Goal: Information Seeking & Learning: Learn about a topic

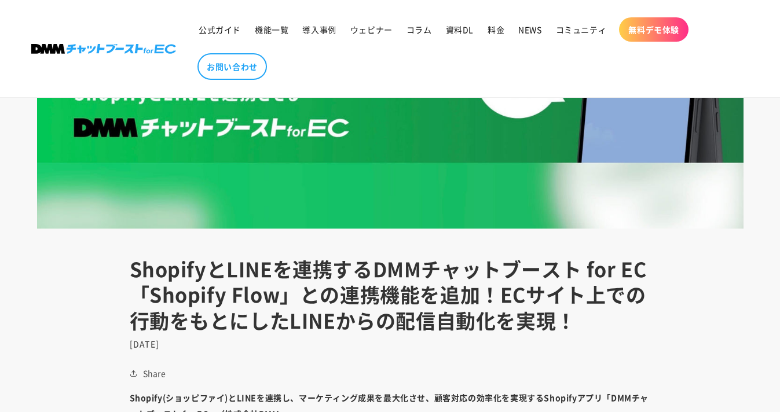
scroll to position [432, 0]
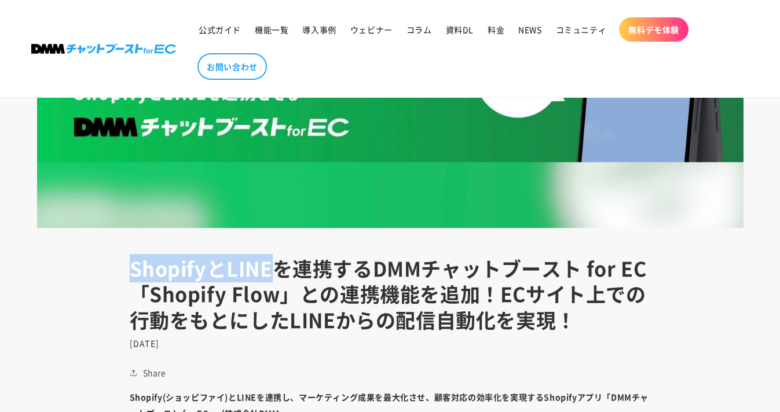
drag, startPoint x: 130, startPoint y: 276, endPoint x: 270, endPoint y: 269, distance: 139.8
click at [270, 269] on h1 "ShopifyとLINEを連携するDMMチャットブースト for EC 「Shopify Flow」との連携機能を追加！ECサイト上での行動をもとにしたLIN…" at bounding box center [390, 294] width 521 height 77
copy h1 "ShopifyとLINE"
click at [368, 270] on h1 "ShopifyとLINEを連携するDMMチャットブースト for EC 「Shopify Flow」との連携機能を追加！ECサイト上での行動をもとにしたLIN…" at bounding box center [390, 294] width 521 height 77
copy h1 "ShopifyとLINEを連携する"
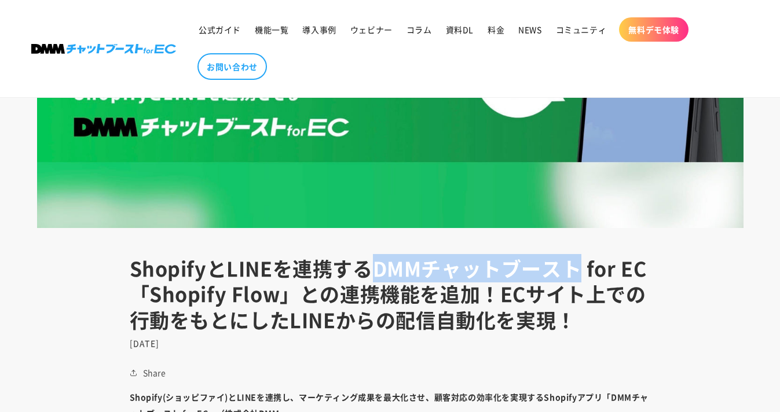
drag, startPoint x: 576, startPoint y: 265, endPoint x: 378, endPoint y: 265, distance: 198.1
click at [378, 265] on h1 "ShopifyとLINEを連携するDMMチャットブースト for EC 「Shopify Flow」との連携機能を追加！ECサイト上での行動をもとにしたLIN…" at bounding box center [390, 294] width 521 height 77
copy h1 "DMMチャットブースト"
click at [488, 28] on span "料金" at bounding box center [496, 29] width 17 height 10
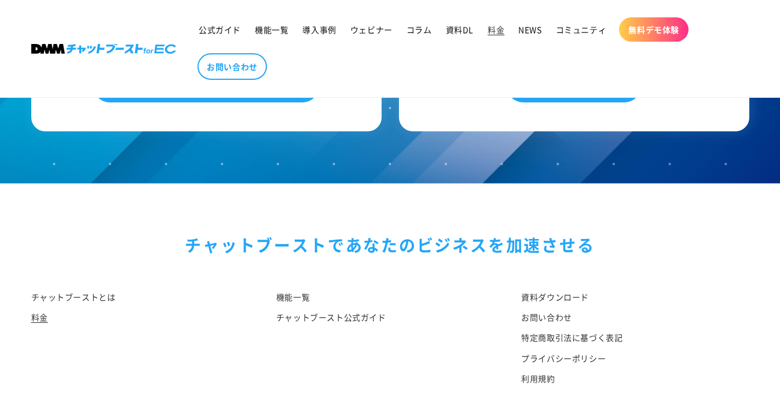
scroll to position [1343, 0]
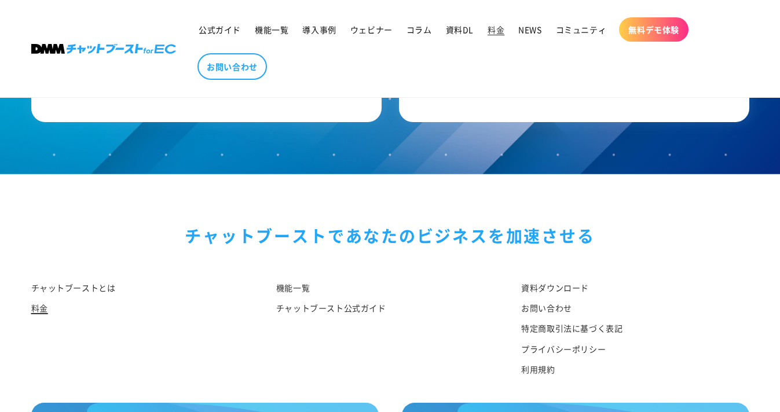
click at [43, 313] on link "料金" at bounding box center [39, 308] width 17 height 20
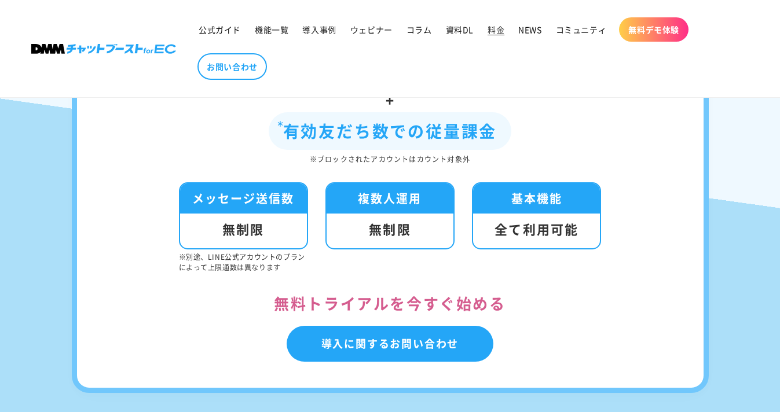
scroll to position [367, 0]
